Goal: Check status: Check status

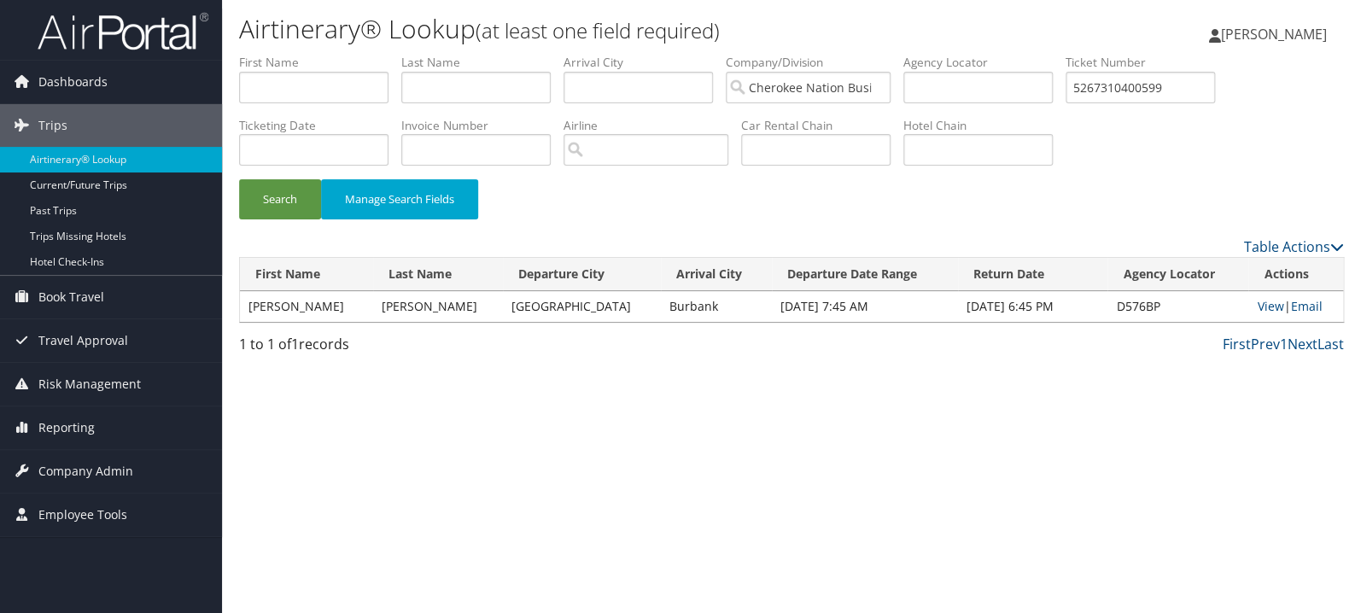
click at [616, 447] on div "Airtinerary® Lookup (at least one field required) April McBride April McBride M…" at bounding box center [791, 306] width 1139 height 613
click at [458, 94] on input "text" at bounding box center [475, 88] width 149 height 32
type input "faust"
click at [239, 179] on button "Search" at bounding box center [280, 199] width 82 height 40
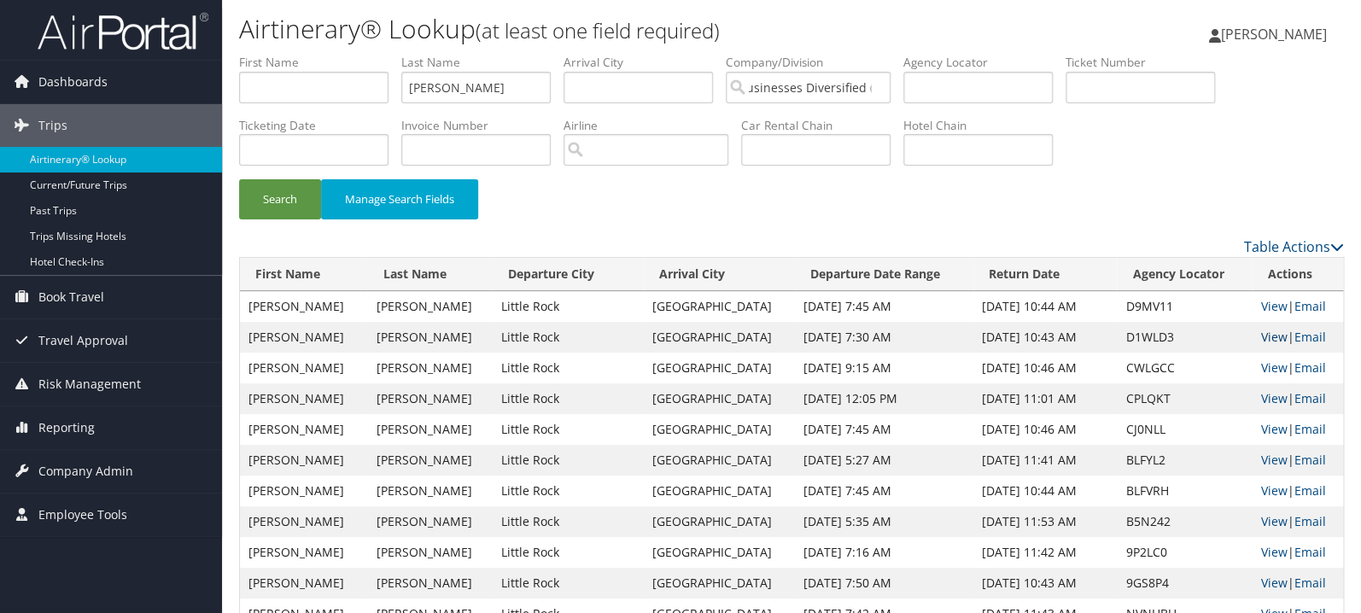
click at [1261, 342] on link "View" at bounding box center [1274, 337] width 26 height 16
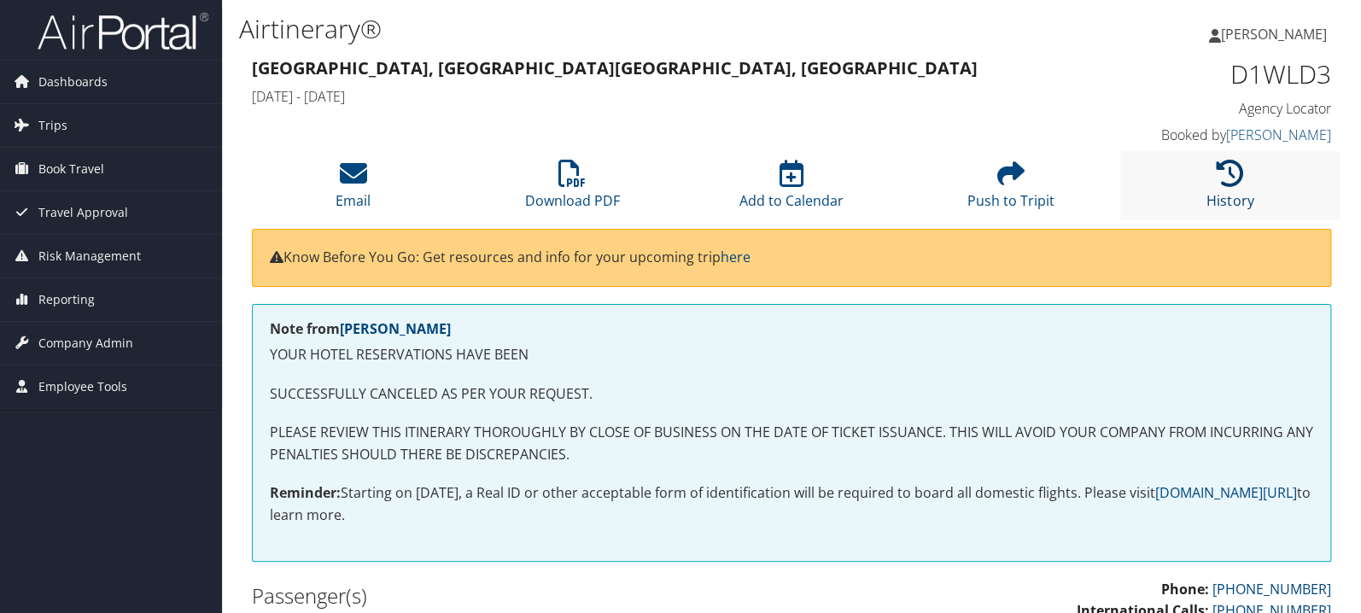
click at [1229, 204] on link "History" at bounding box center [1229, 189] width 47 height 41
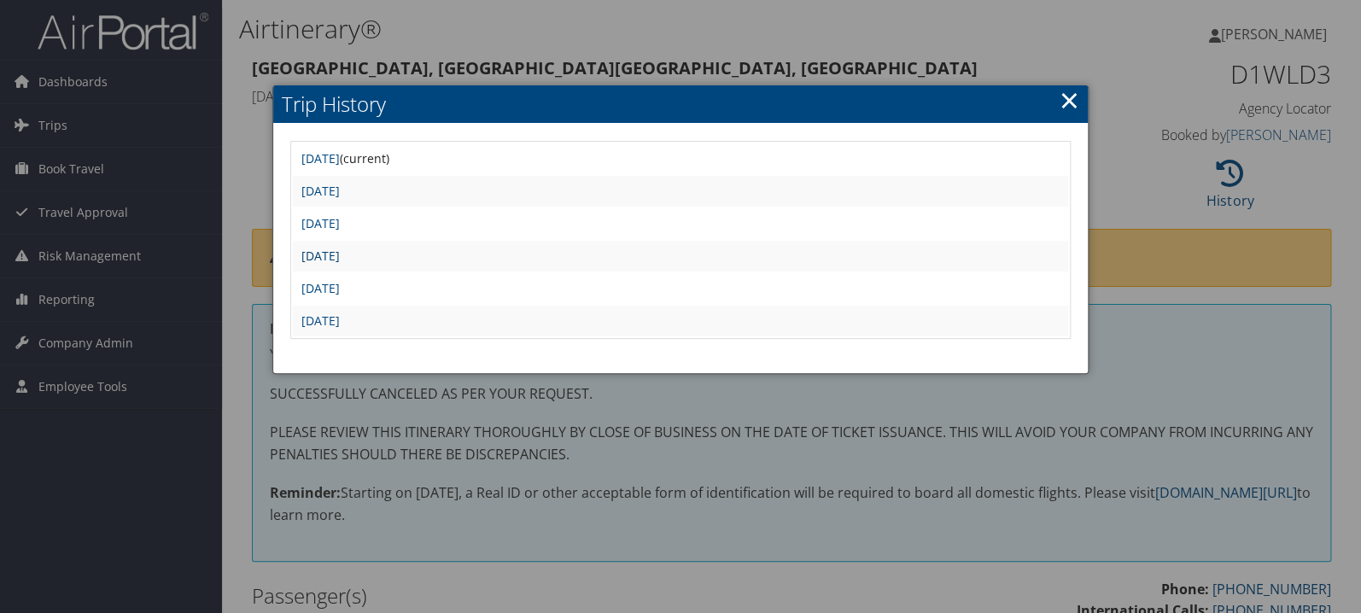
click at [340, 251] on link "[DATE]" at bounding box center [320, 256] width 38 height 16
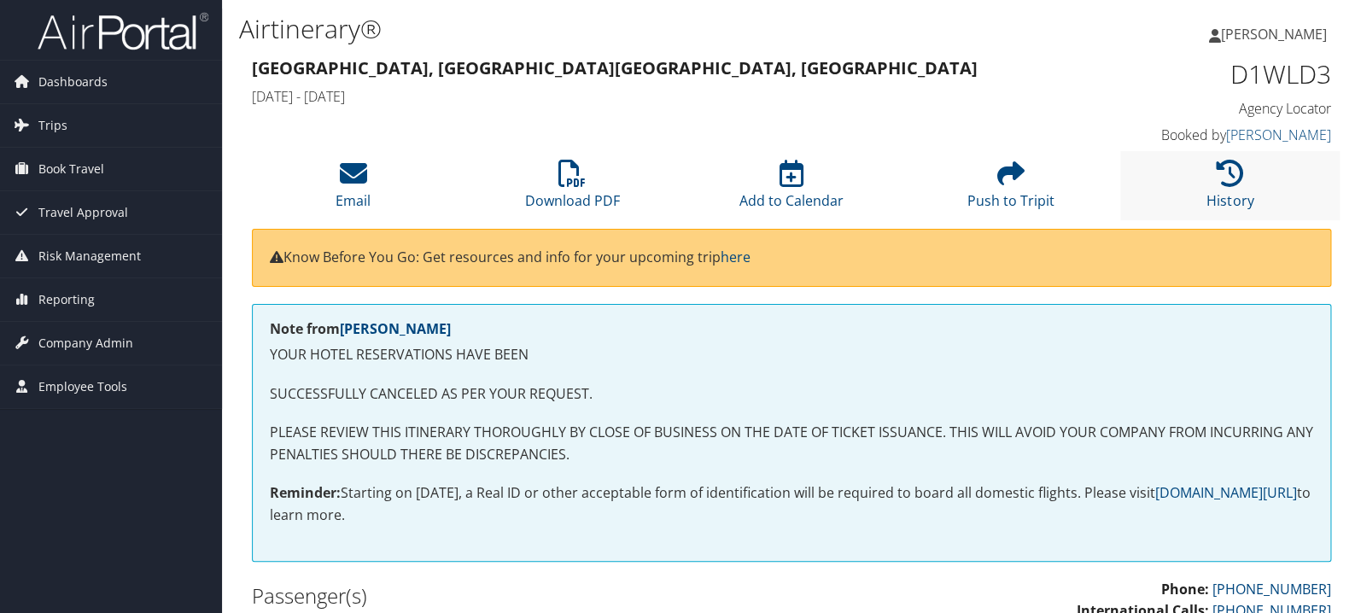
click at [1252, 187] on li "History" at bounding box center [1229, 185] width 219 height 69
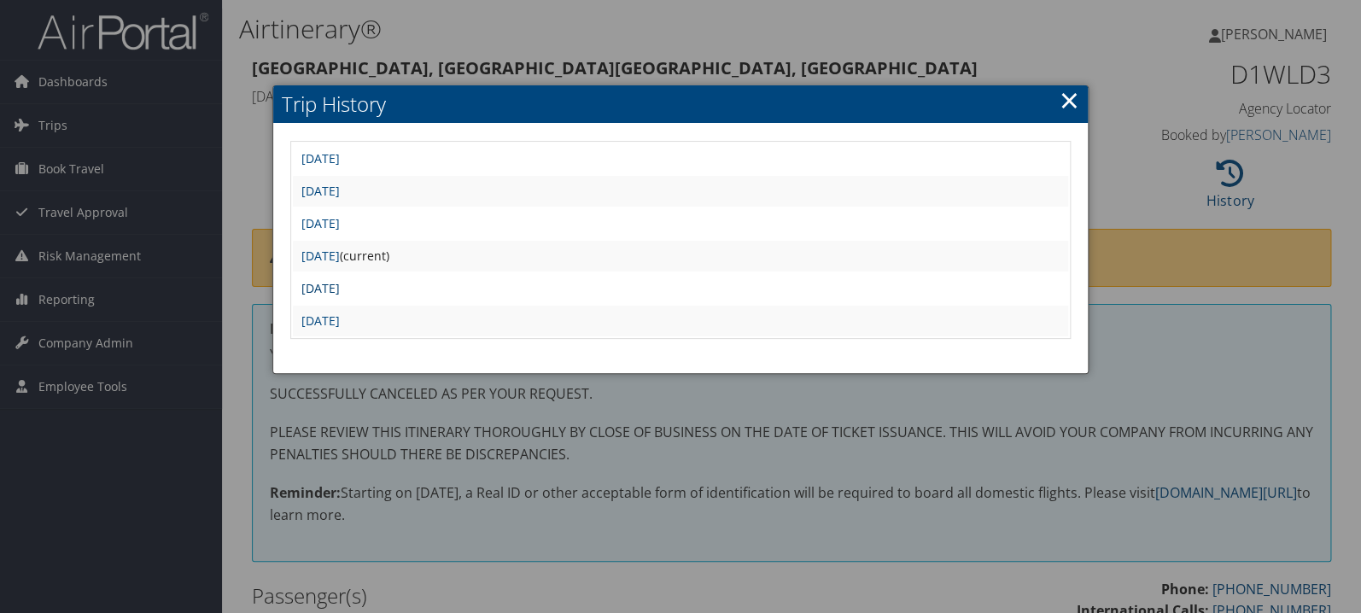
click at [340, 290] on link "[DATE]" at bounding box center [320, 288] width 38 height 16
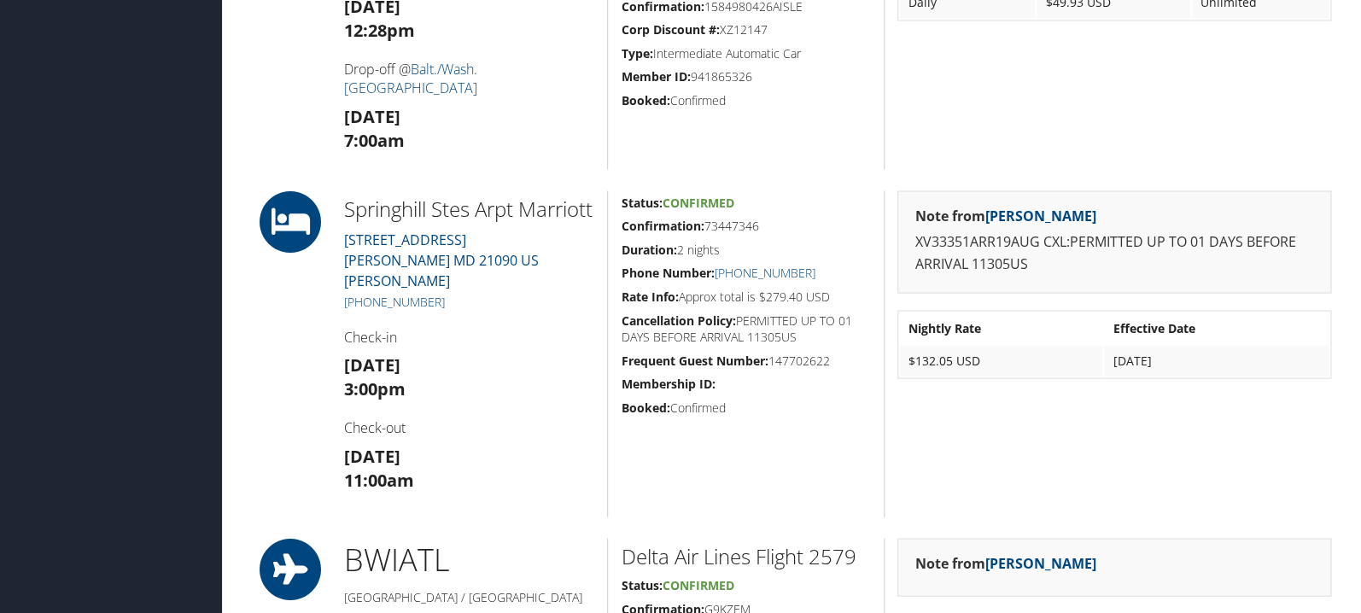
scroll to position [1357, 0]
